Goal: Task Accomplishment & Management: Manage account settings

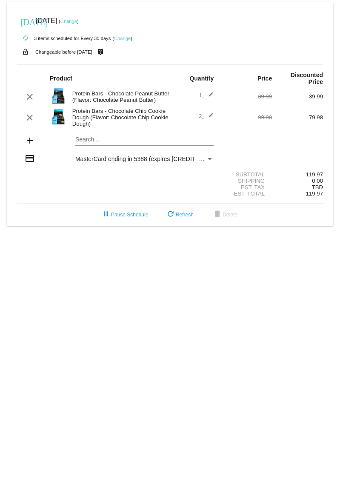
click at [212, 95] on mat-icon "edit" at bounding box center [209, 97] width 10 height 10
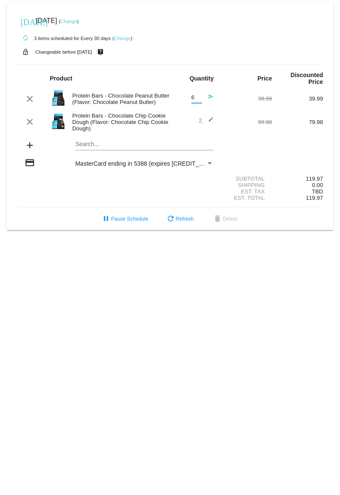
drag, startPoint x: 196, startPoint y: 95, endPoint x: 188, endPoint y: 95, distance: 7.7
click at [192, 95] on input "6" at bounding box center [197, 98] width 11 height 6
type input "2"
click at [199, 120] on span "2 edit" at bounding box center [206, 120] width 15 height 6
click at [210, 95] on mat-icon "send" at bounding box center [209, 99] width 10 height 10
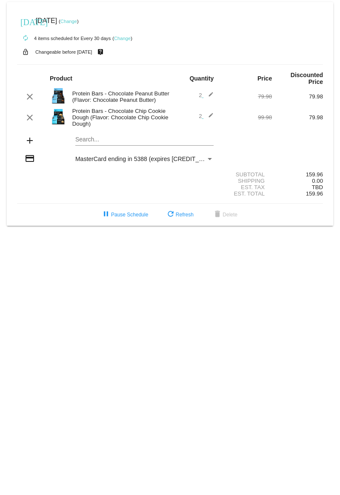
click at [199, 113] on span "2 edit" at bounding box center [206, 116] width 15 height 6
click at [212, 114] on mat-icon "edit" at bounding box center [209, 117] width 10 height 10
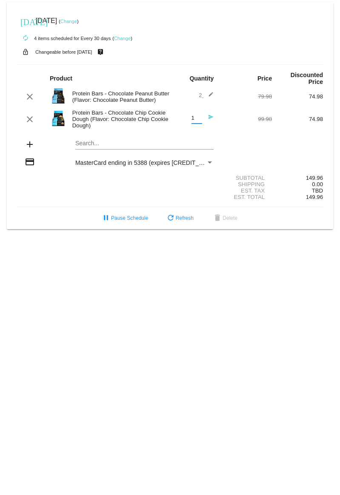
type input "1"
click at [199, 120] on input "1" at bounding box center [197, 118] width 11 height 6
click at [211, 115] on mat-icon "send" at bounding box center [209, 119] width 10 height 10
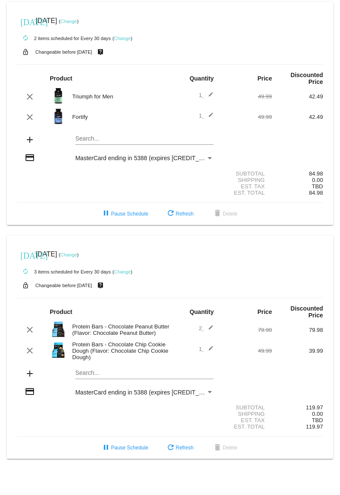
click at [77, 20] on link "Change" at bounding box center [68, 21] width 17 height 5
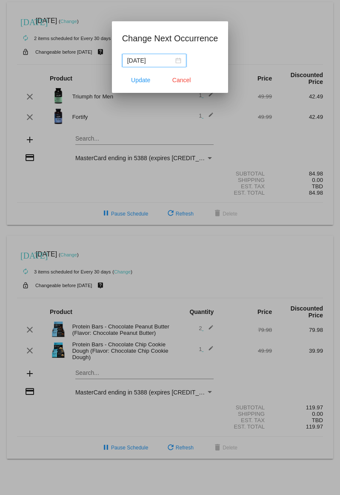
click at [179, 59] on div "2025-10-25" at bounding box center [154, 60] width 54 height 9
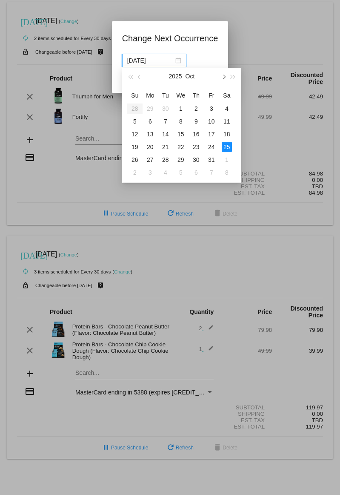
click at [226, 76] on button "button" at bounding box center [223, 76] width 9 height 17
click at [154, 132] on div "10" at bounding box center [150, 134] width 10 height 10
type input "2025-11-10"
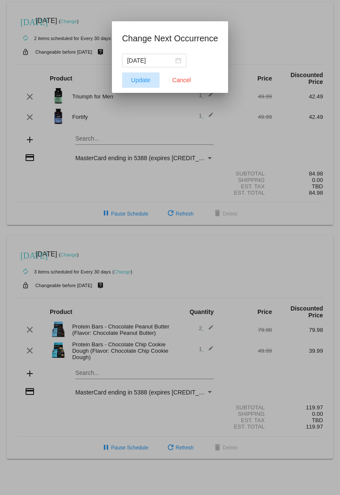
click at [146, 83] on button "Update" at bounding box center [140, 79] width 37 height 15
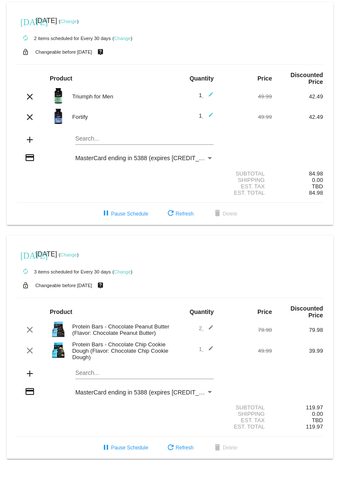
click at [85, 16] on div "today Nov 10 2025 ( Change )" at bounding box center [170, 20] width 306 height 17
click at [77, 19] on link "Change" at bounding box center [68, 21] width 17 height 5
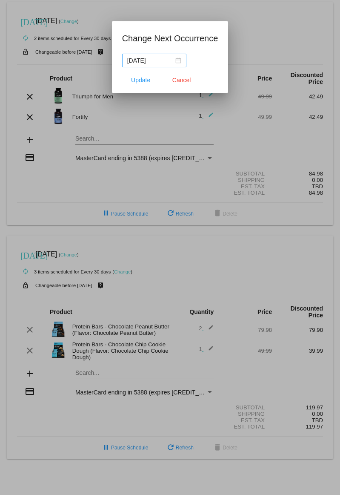
click at [181, 60] on div "2025-11-10" at bounding box center [154, 60] width 54 height 9
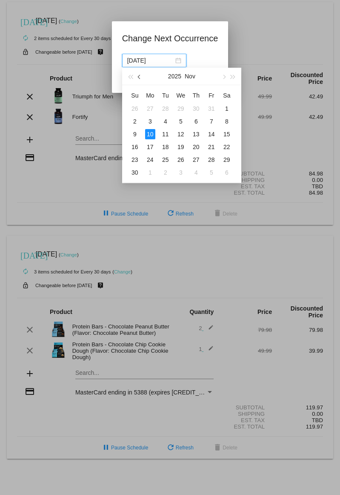
click at [140, 78] on button "button" at bounding box center [139, 76] width 9 height 17
click at [232, 147] on div "25" at bounding box center [227, 147] width 10 height 10
type input "2025-10-25"
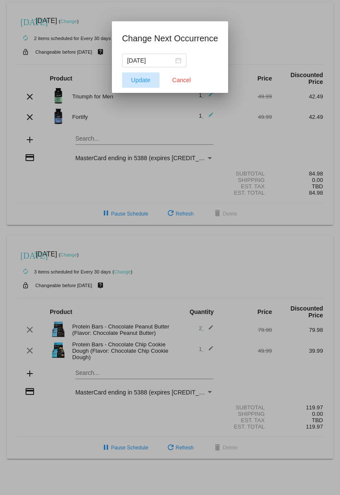
click at [153, 75] on button "Update" at bounding box center [140, 79] width 37 height 15
